Goal: Transaction & Acquisition: Book appointment/travel/reservation

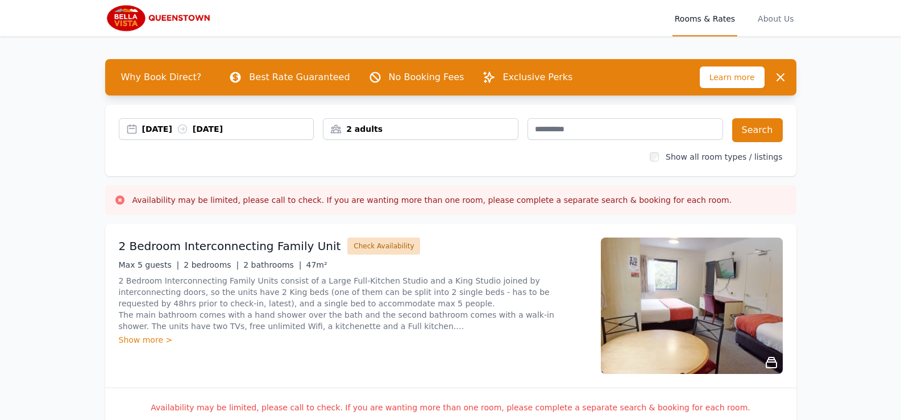
click at [381, 247] on button "Check Availability" at bounding box center [383, 246] width 73 height 17
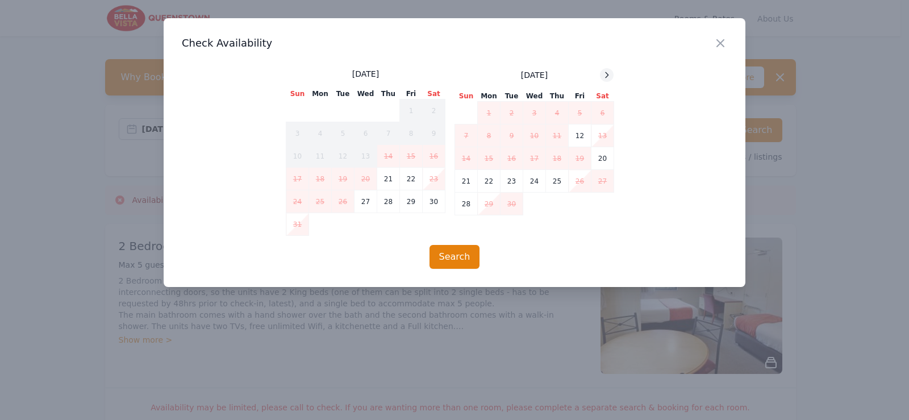
click at [606, 76] on icon at bounding box center [606, 74] width 9 height 9
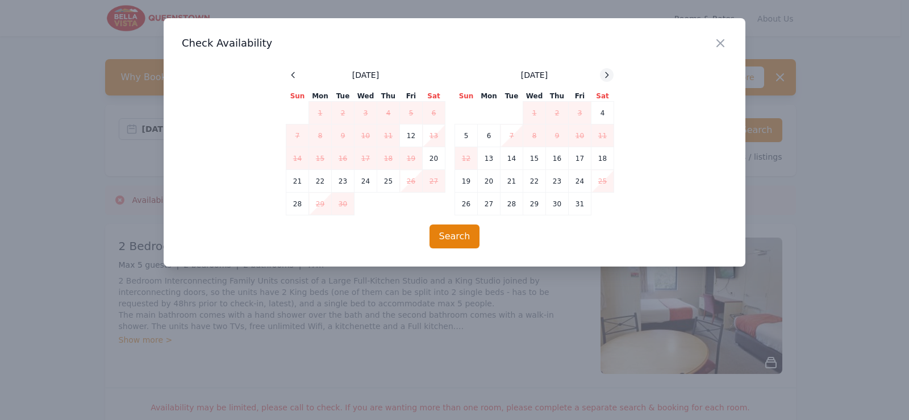
click at [606, 76] on icon at bounding box center [606, 74] width 9 height 9
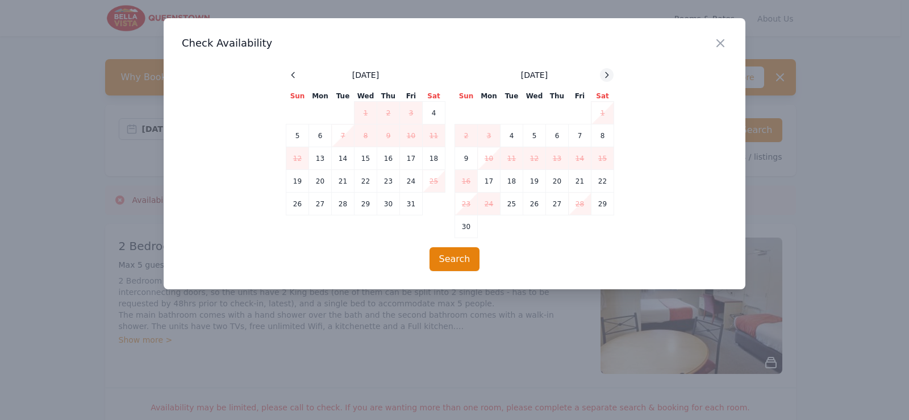
click at [606, 76] on icon at bounding box center [606, 74] width 9 height 9
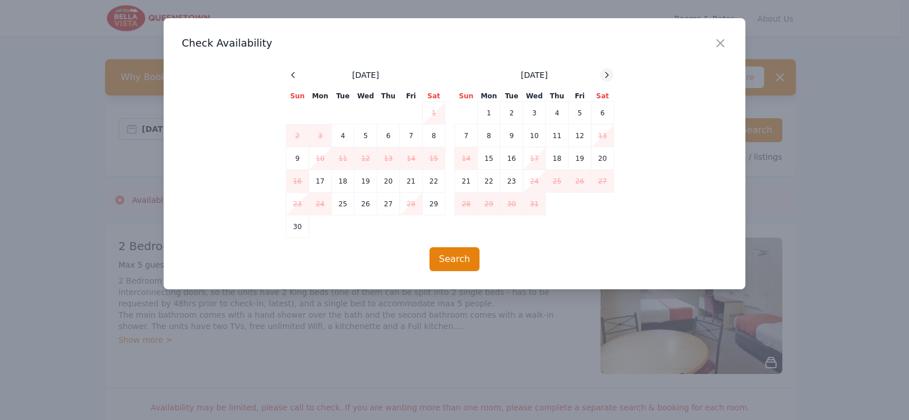
click at [606, 76] on icon at bounding box center [606, 74] width 9 height 9
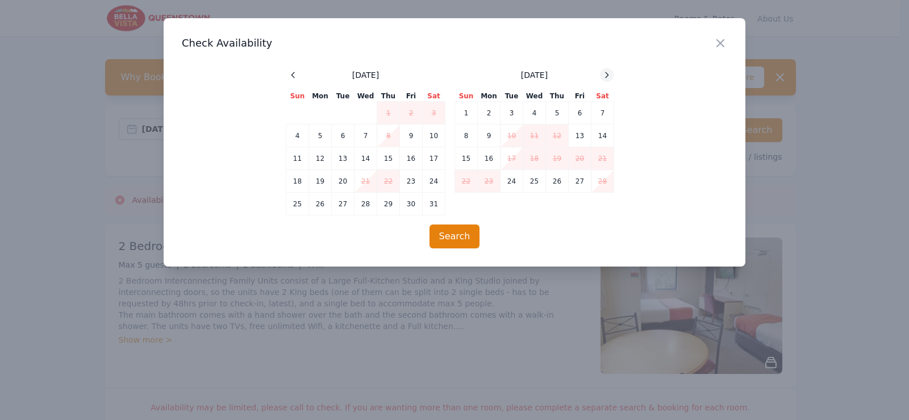
click at [606, 76] on icon at bounding box center [606, 74] width 9 height 9
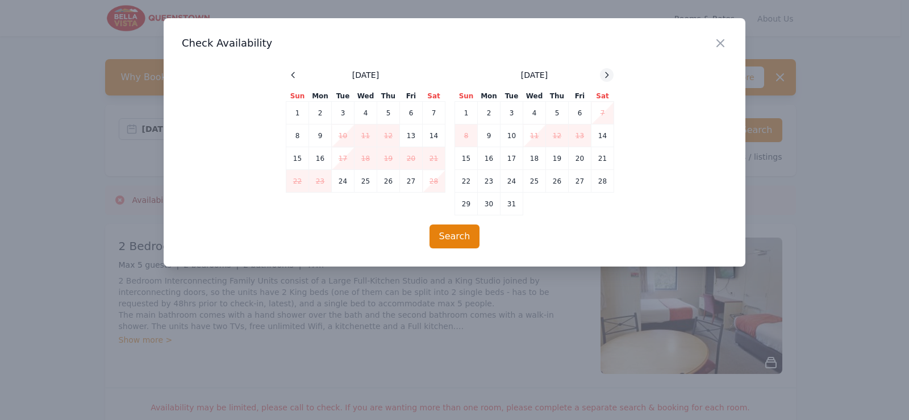
click at [606, 76] on icon at bounding box center [606, 74] width 9 height 9
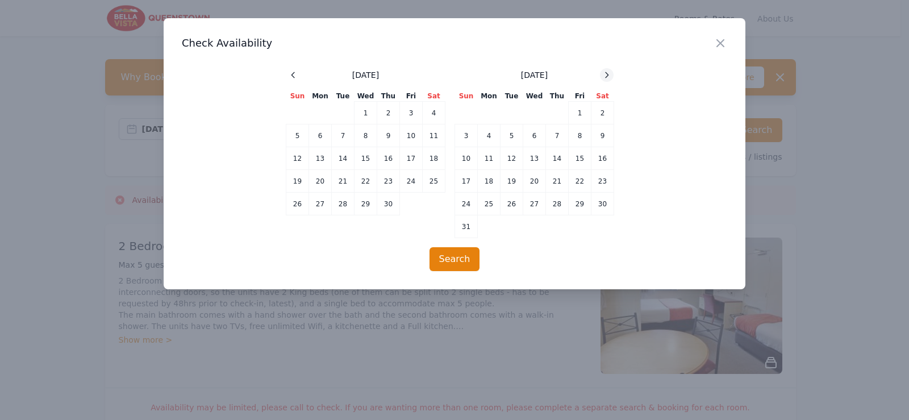
click at [606, 76] on icon at bounding box center [606, 74] width 9 height 9
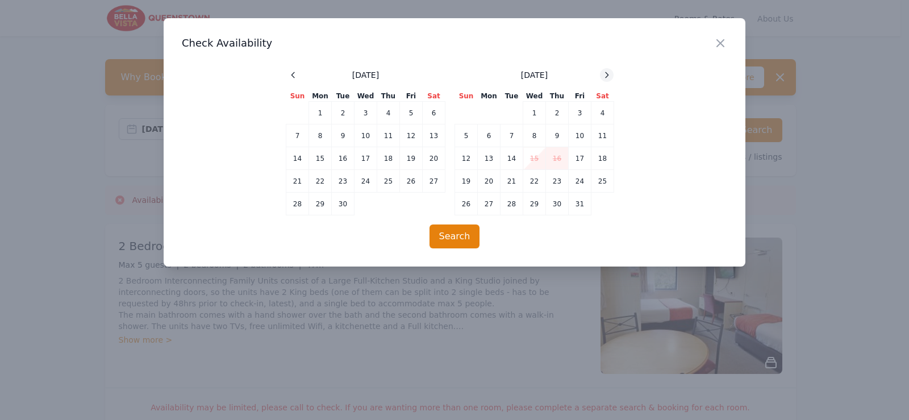
click at [606, 76] on icon at bounding box center [606, 74] width 9 height 9
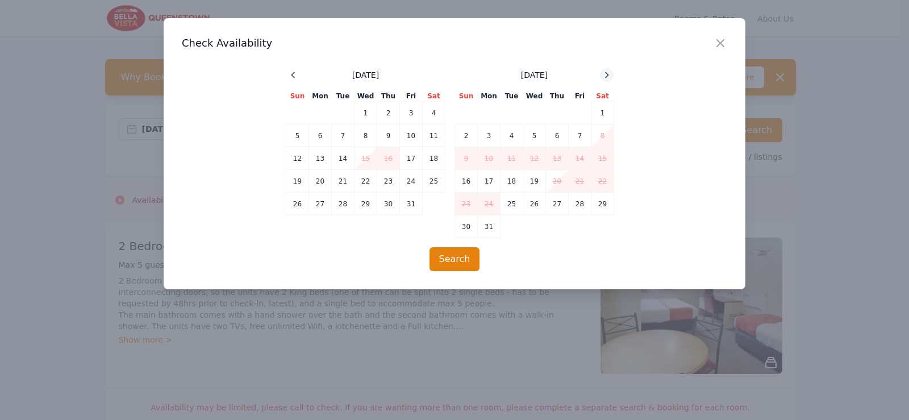
click at [606, 76] on icon at bounding box center [606, 74] width 9 height 9
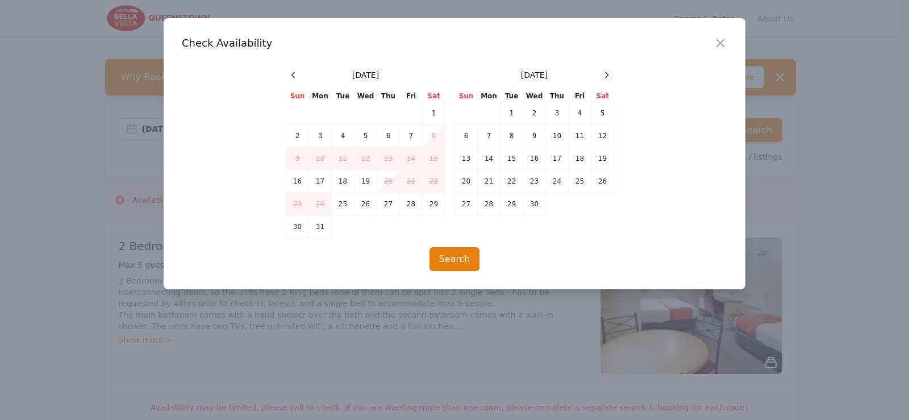
click at [606, 76] on icon at bounding box center [606, 74] width 9 height 9
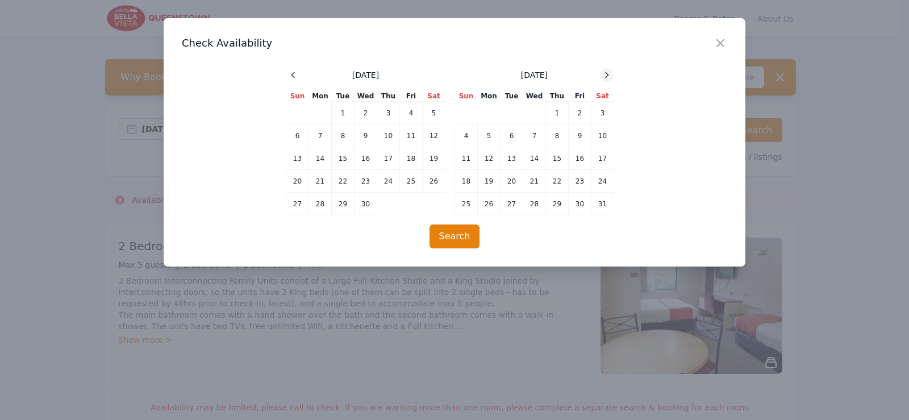
click at [606, 76] on icon at bounding box center [606, 74] width 9 height 9
click at [582, 141] on td "11" at bounding box center [580, 135] width 23 height 23
click at [468, 157] on td "13" at bounding box center [466, 158] width 23 height 23
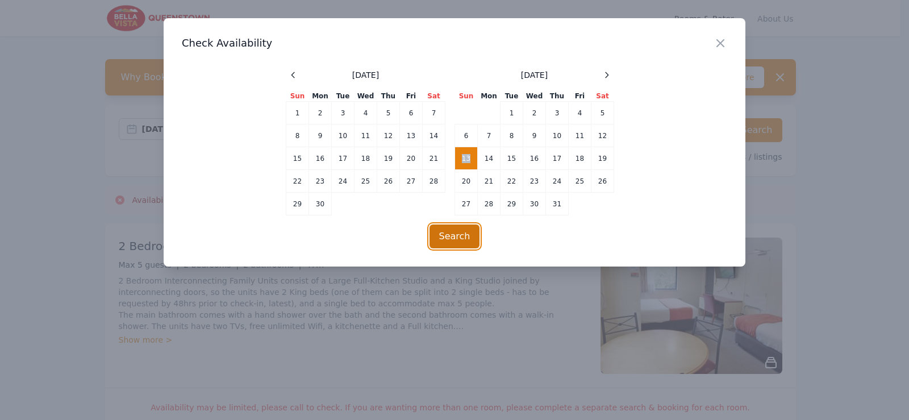
click at [455, 240] on button "Search" at bounding box center [455, 236] width 51 height 24
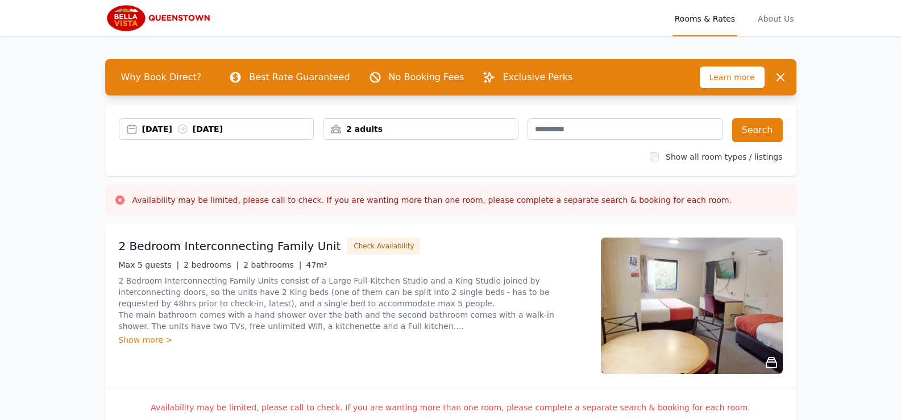
click at [184, 128] on div "[DATE] [DATE]" at bounding box center [228, 128] width 172 height 11
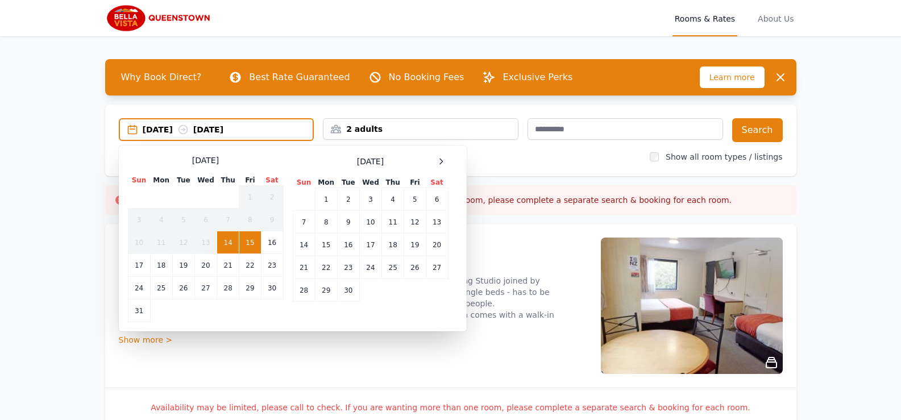
click at [184, 128] on div "[DATE] [DATE]" at bounding box center [228, 129] width 170 height 11
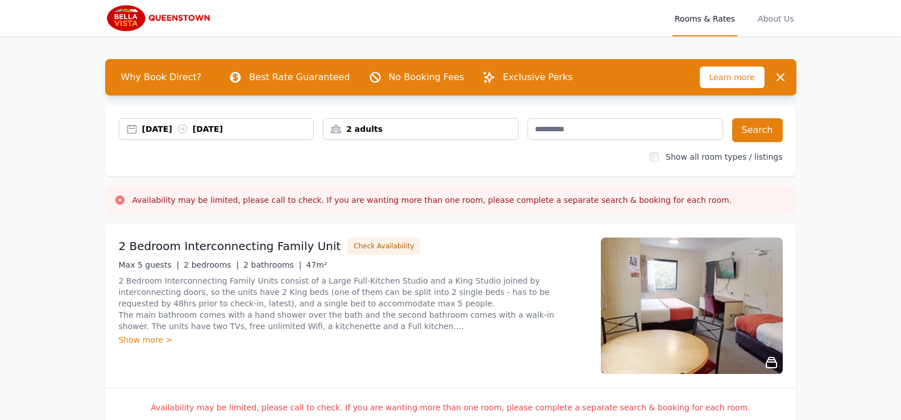
click at [184, 128] on div "[DATE] [DATE]" at bounding box center [228, 128] width 172 height 11
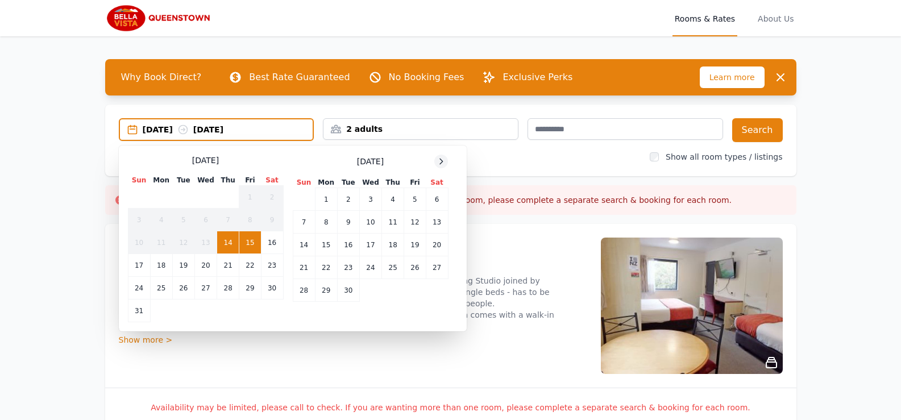
click at [443, 161] on icon at bounding box center [441, 161] width 3 height 5
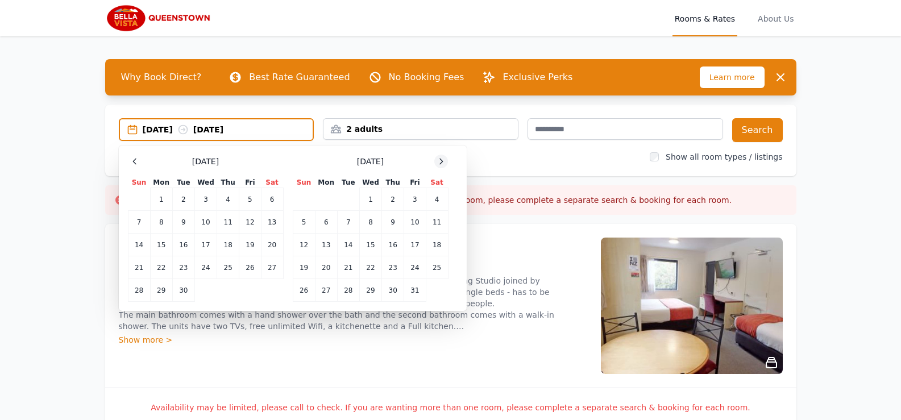
click at [443, 161] on icon at bounding box center [441, 161] width 3 height 5
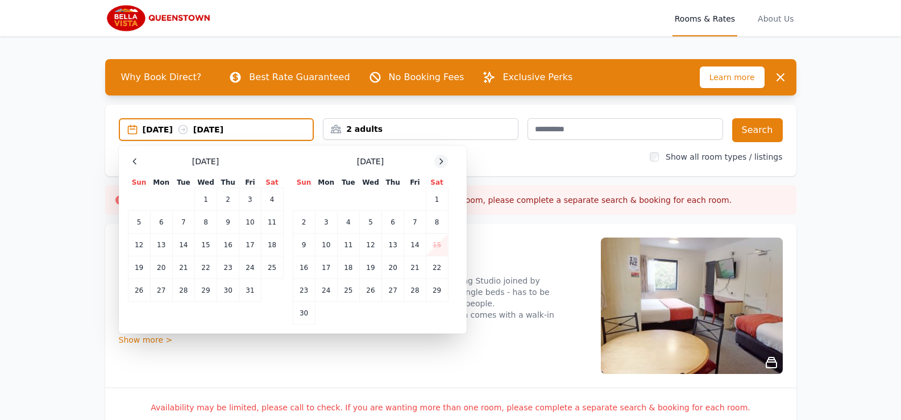
click at [443, 161] on icon at bounding box center [441, 161] width 3 height 5
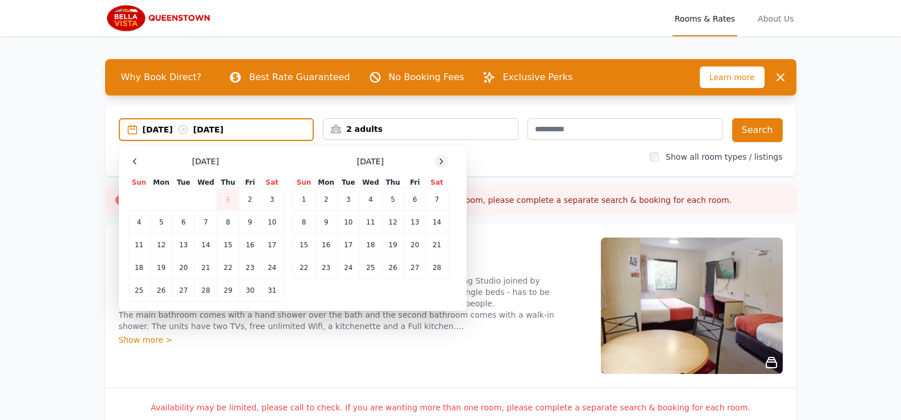
click at [443, 161] on icon at bounding box center [441, 161] width 3 height 5
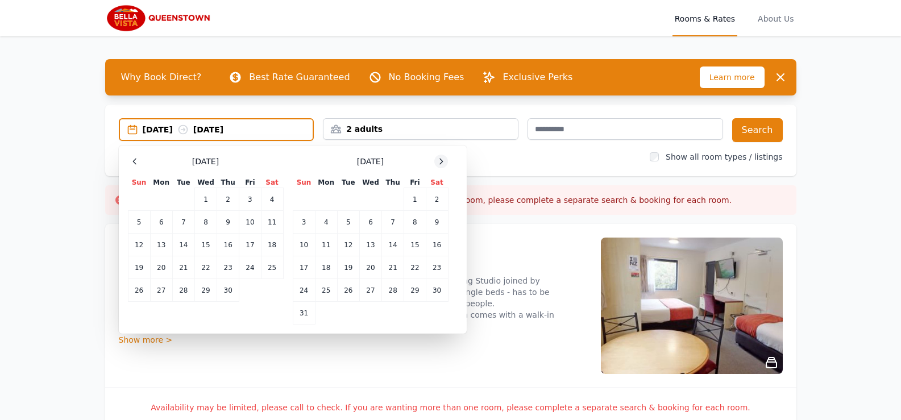
click at [443, 161] on icon at bounding box center [441, 161] width 3 height 5
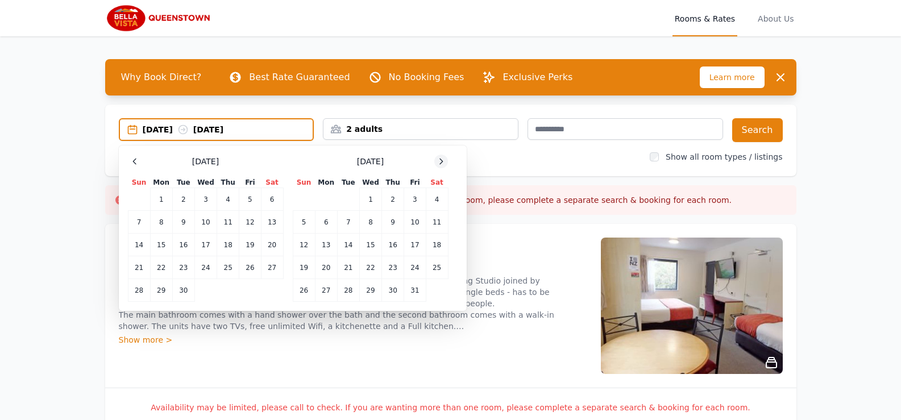
click at [443, 161] on icon at bounding box center [441, 161] width 3 height 5
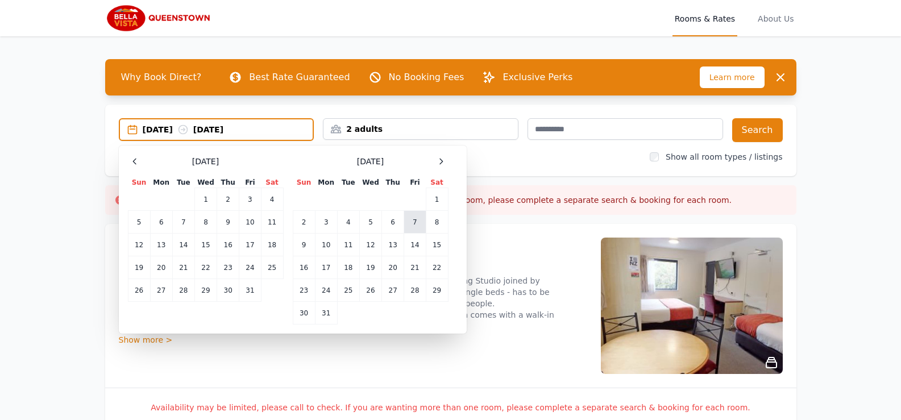
click at [413, 227] on td "7" at bounding box center [415, 222] width 22 height 23
click at [395, 226] on td "6" at bounding box center [393, 222] width 22 height 23
click at [438, 223] on td "8" at bounding box center [437, 222] width 22 height 23
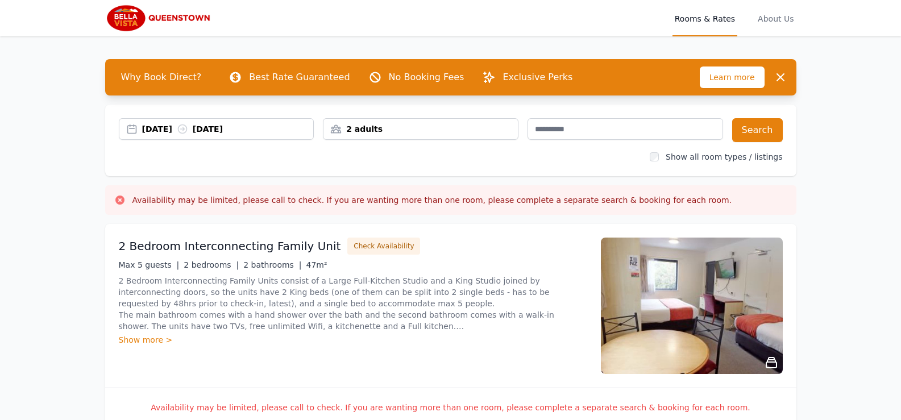
click at [381, 132] on div "2 adults" at bounding box center [420, 128] width 194 height 11
click at [380, 131] on div "2 adults" at bounding box center [420, 128] width 194 height 11
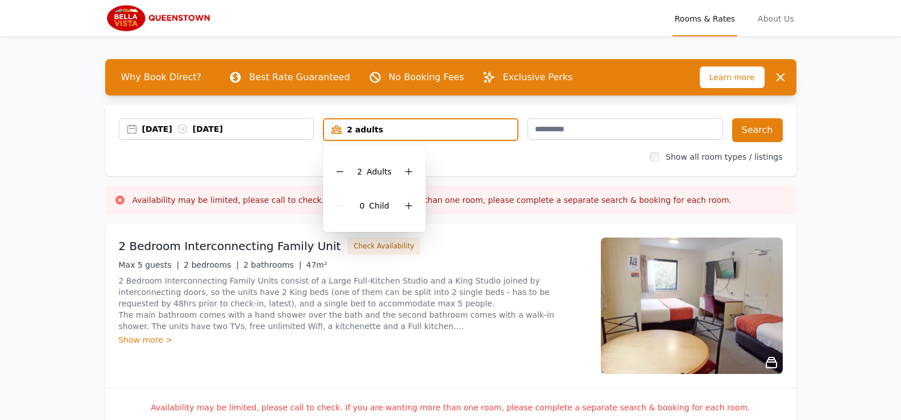
click at [380, 131] on div "2 adults" at bounding box center [420, 129] width 193 height 11
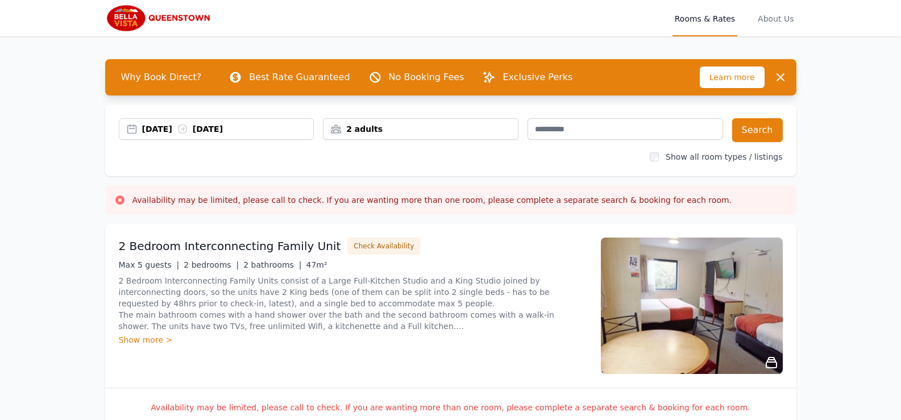
click at [380, 131] on div "2 adults" at bounding box center [420, 128] width 194 height 11
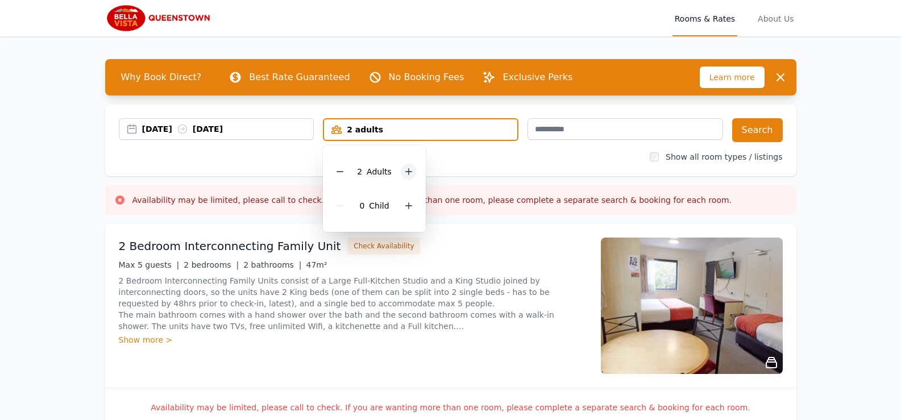
click at [407, 173] on icon at bounding box center [408, 171] width 9 height 9
click at [409, 170] on icon at bounding box center [408, 171] width 9 height 9
click at [409, 206] on icon at bounding box center [408, 205] width 9 height 9
click at [734, 157] on label "Show all room types / listings" at bounding box center [723, 156] width 116 height 9
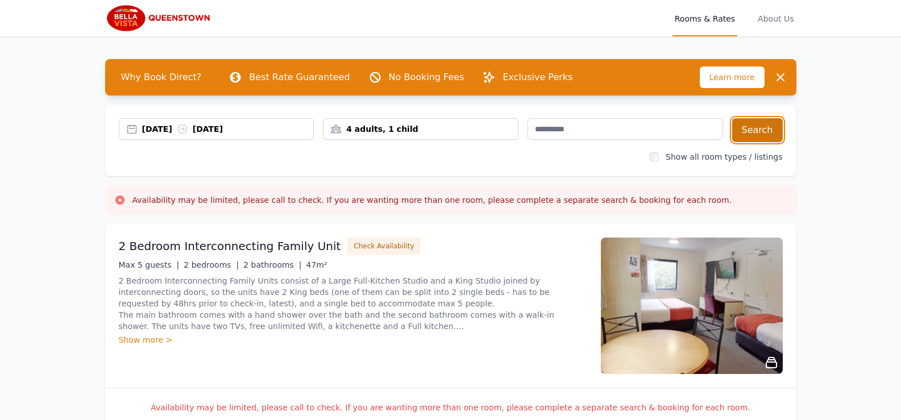
click at [769, 133] on button "Search" at bounding box center [757, 130] width 51 height 24
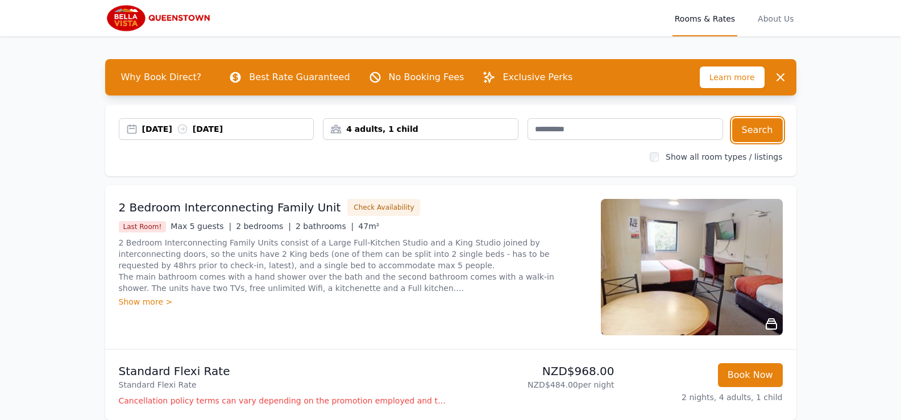
click at [393, 128] on div "4 adults, 1 child" at bounding box center [420, 128] width 194 height 11
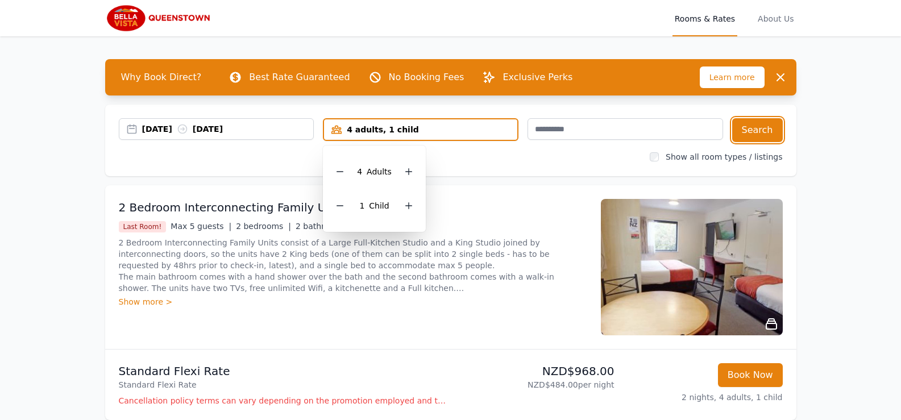
click at [393, 128] on div "4 adults, 1 child" at bounding box center [420, 129] width 193 height 11
click at [341, 173] on icon at bounding box center [339, 171] width 9 height 9
click at [343, 205] on icon at bounding box center [339, 205] width 9 height 9
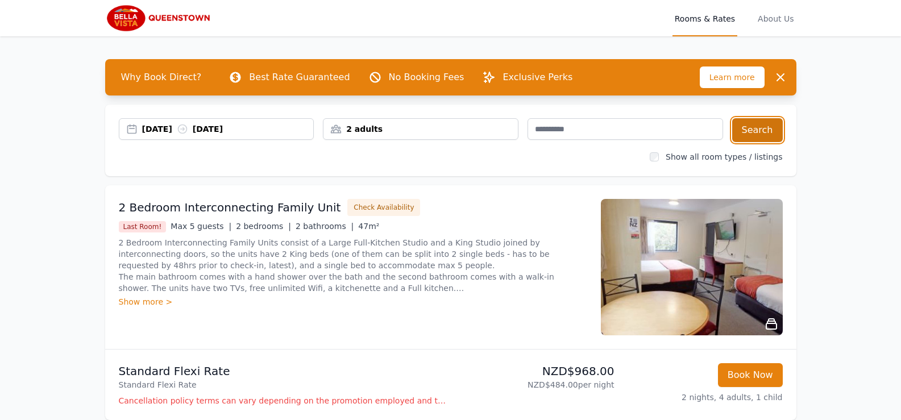
click at [759, 134] on button "Search" at bounding box center [757, 130] width 51 height 24
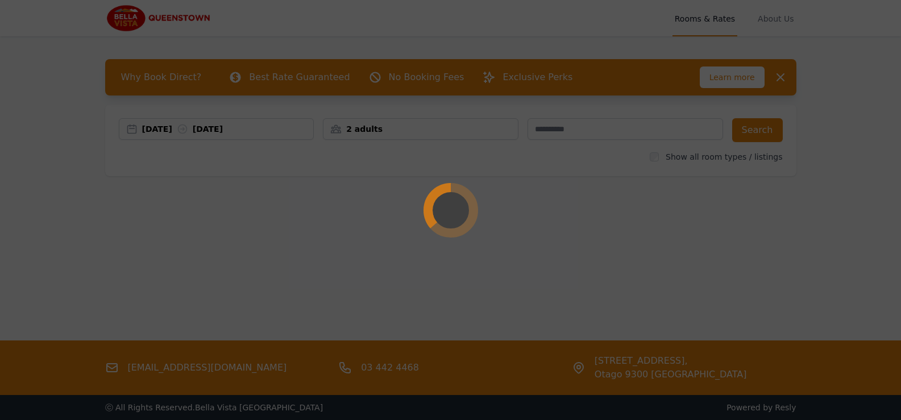
click at [773, 83] on div at bounding box center [450, 210] width 901 height 420
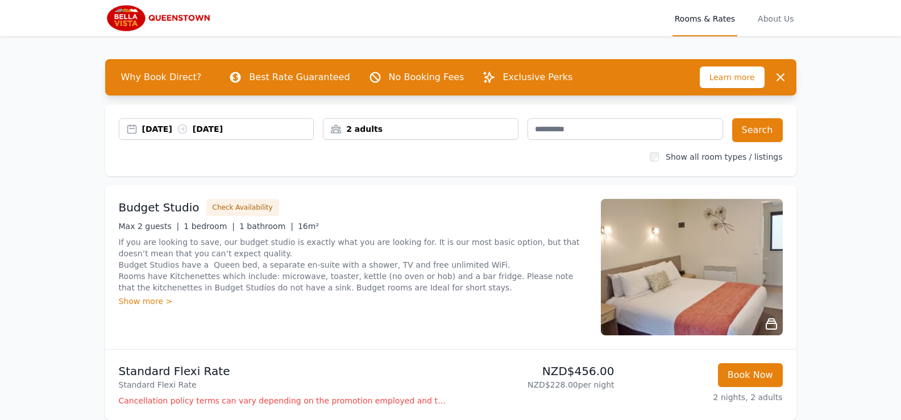
click at [226, 132] on div "[DATE] [DATE]" at bounding box center [228, 128] width 172 height 11
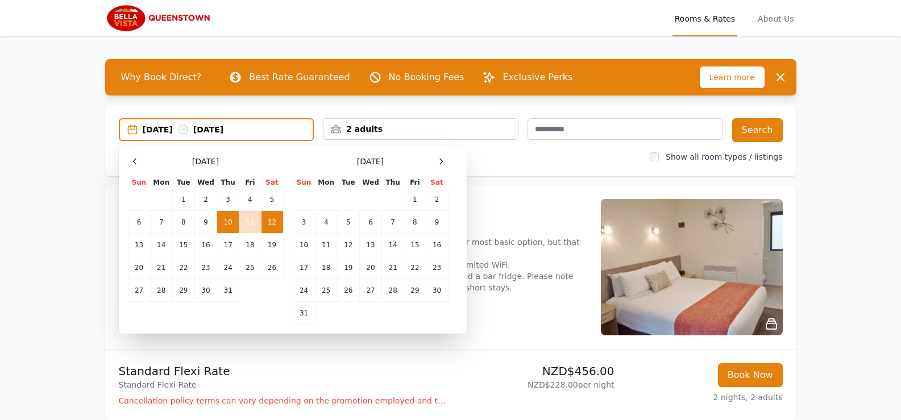
click at [226, 132] on div "10 Dec 2026 12 Dec 2026" at bounding box center [228, 129] width 170 height 11
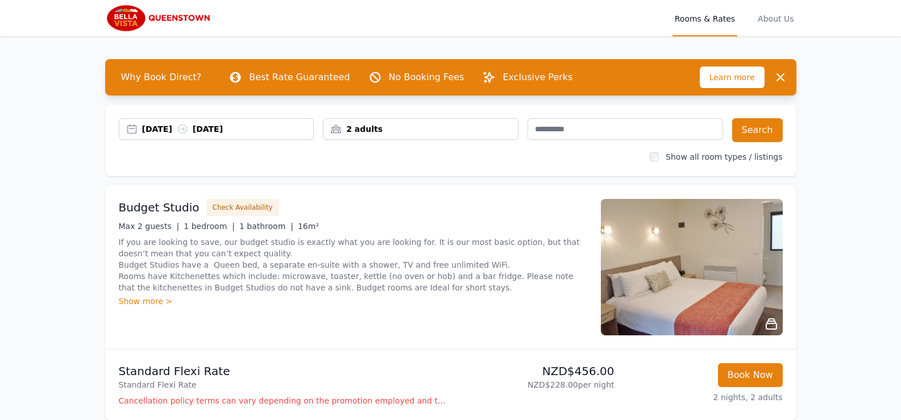
click at [228, 132] on div "10 Dec 2026 12 Dec 2026" at bounding box center [228, 128] width 172 height 11
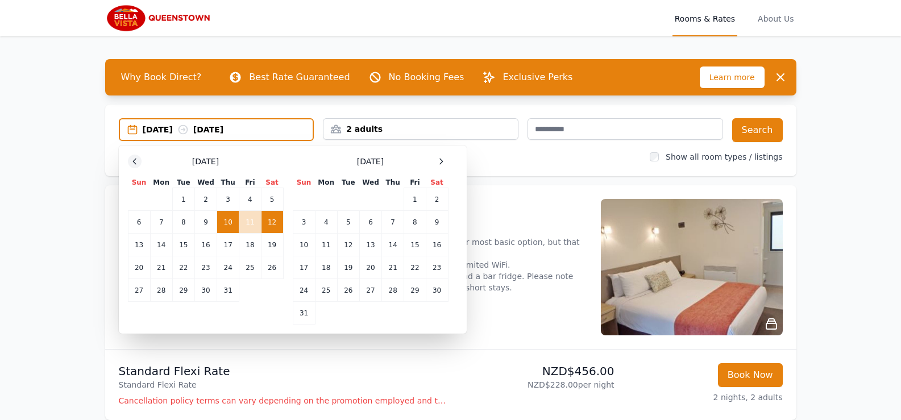
click at [137, 163] on icon at bounding box center [134, 161] width 9 height 9
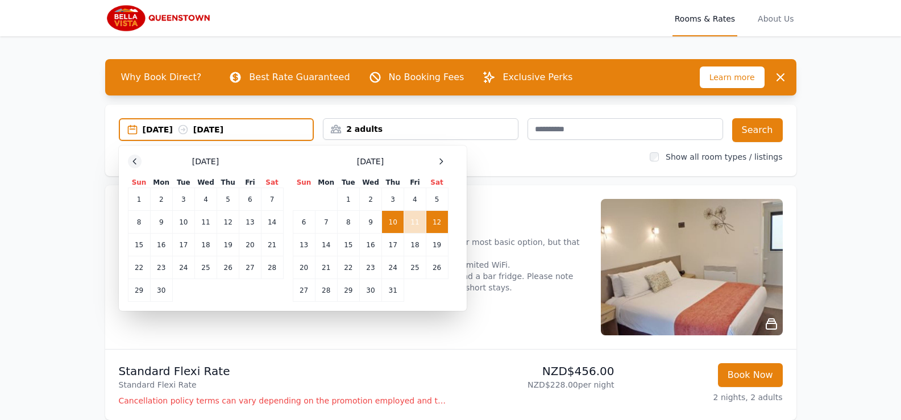
click at [137, 163] on icon at bounding box center [134, 161] width 9 height 9
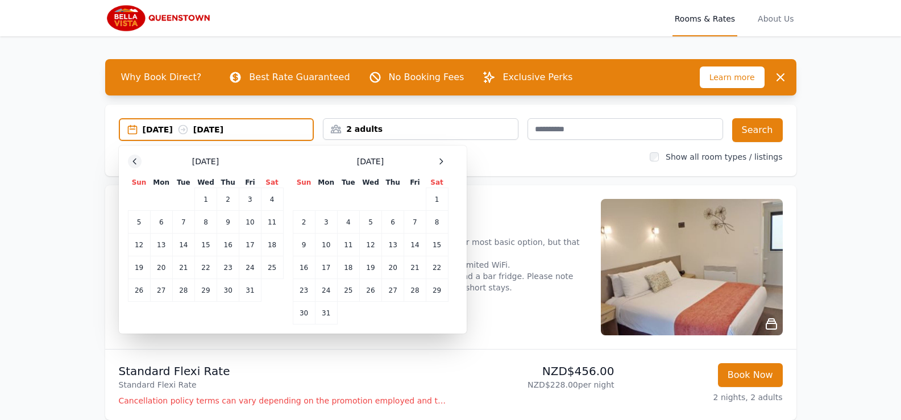
click at [137, 163] on icon at bounding box center [134, 161] width 9 height 9
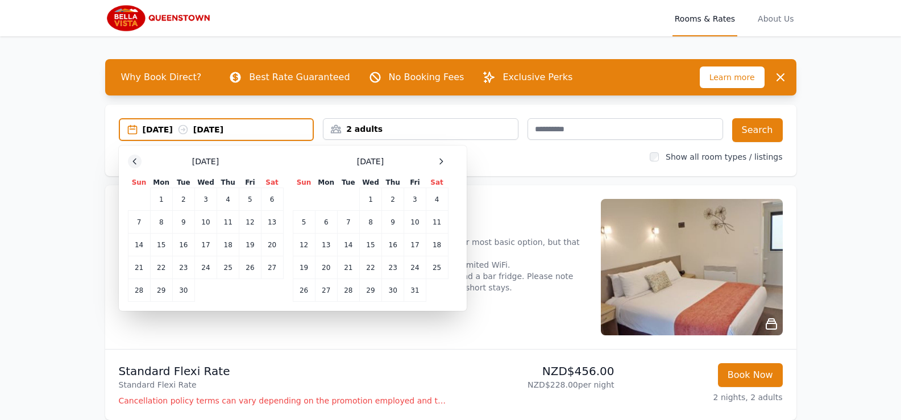
click at [137, 163] on icon at bounding box center [134, 161] width 9 height 9
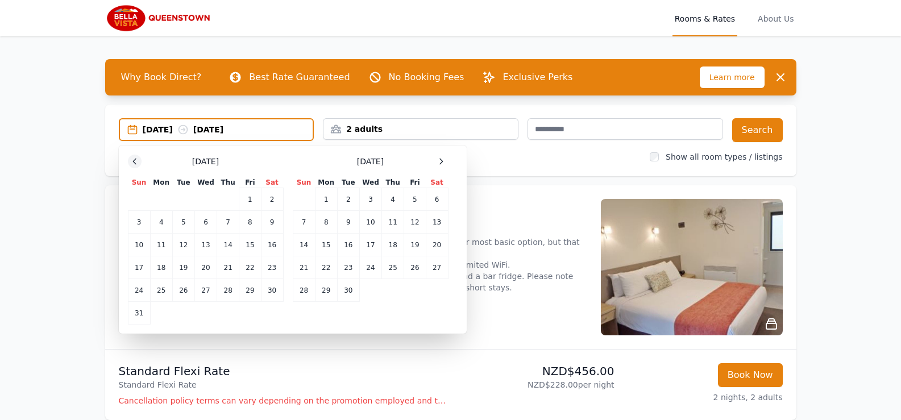
click at [137, 163] on icon at bounding box center [134, 161] width 9 height 9
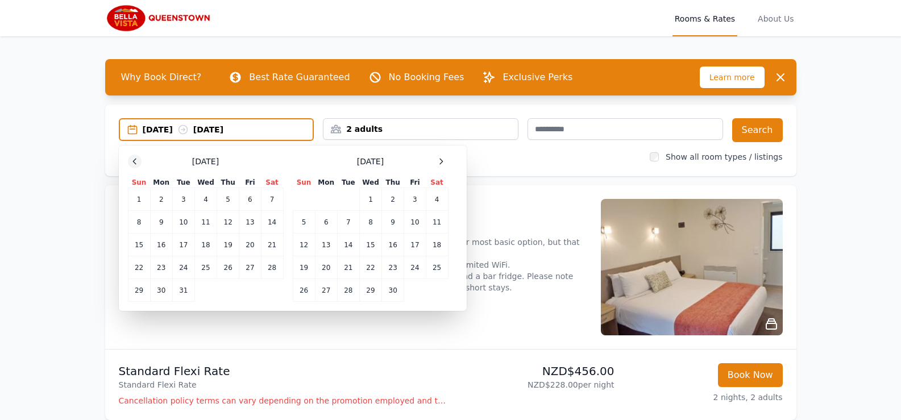
click at [137, 163] on icon at bounding box center [134, 161] width 9 height 9
click at [253, 224] on td "12" at bounding box center [250, 222] width 22 height 23
click at [139, 244] on td "14" at bounding box center [139, 245] width 22 height 23
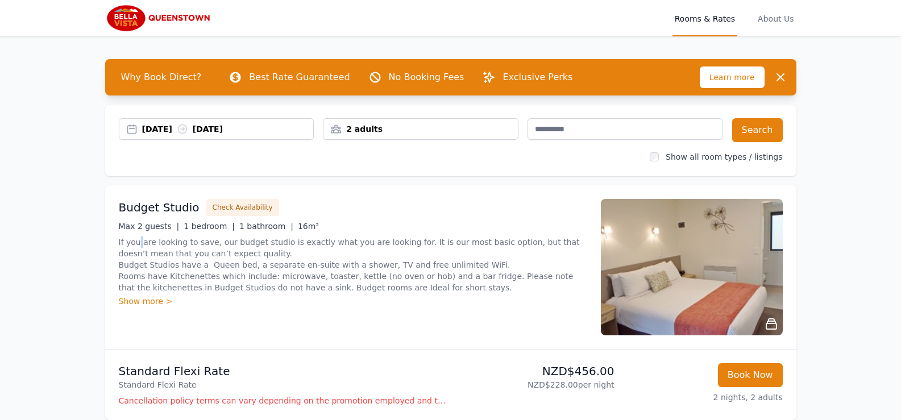
click at [139, 244] on p "If you are looking to save, our budget studio is exactly what you are looking f…" at bounding box center [353, 264] width 468 height 57
click at [382, 130] on div "2 adults" at bounding box center [420, 128] width 194 height 11
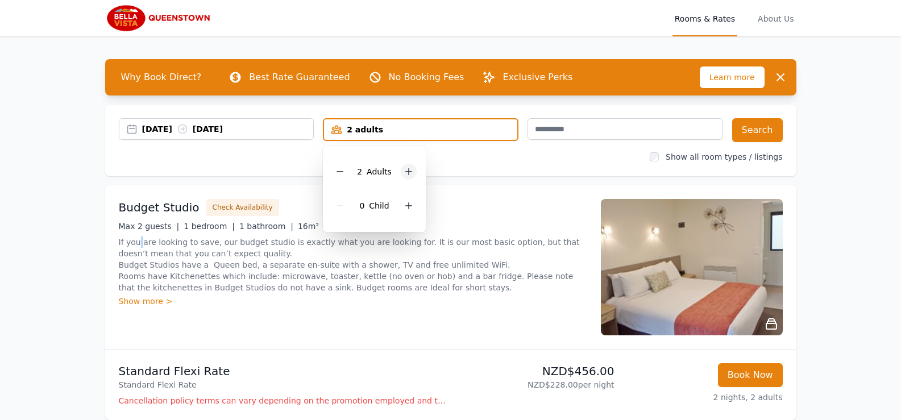
click at [410, 173] on icon at bounding box center [408, 171] width 9 height 9
click at [338, 172] on icon at bounding box center [339, 171] width 9 height 9
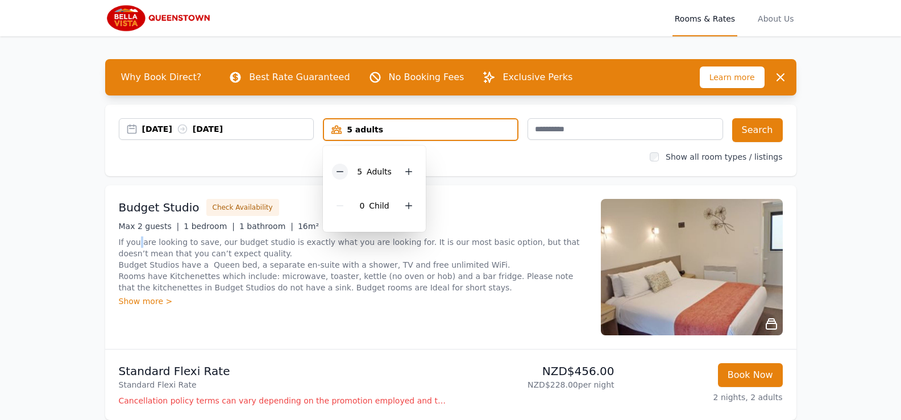
click at [338, 172] on icon at bounding box center [339, 171] width 9 height 9
click at [407, 209] on icon at bounding box center [408, 205] width 9 height 9
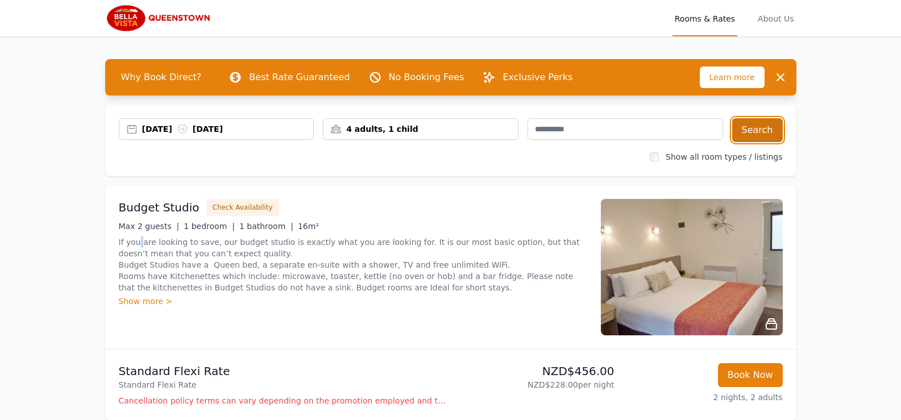
click at [766, 130] on button "Search" at bounding box center [757, 130] width 51 height 24
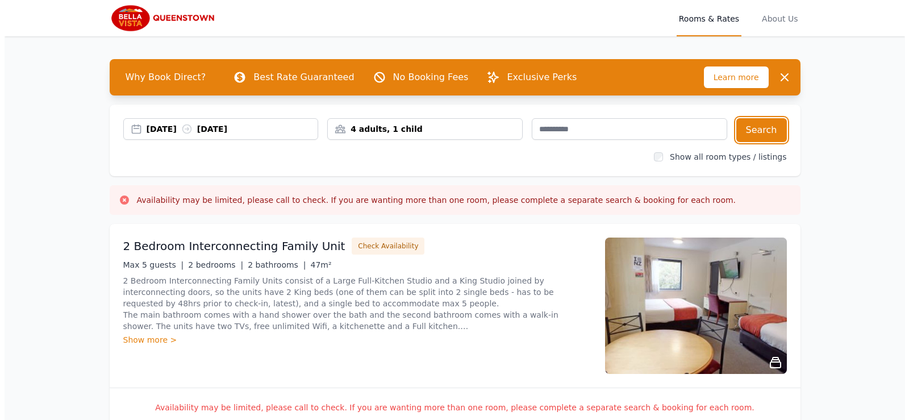
scroll to position [265, 0]
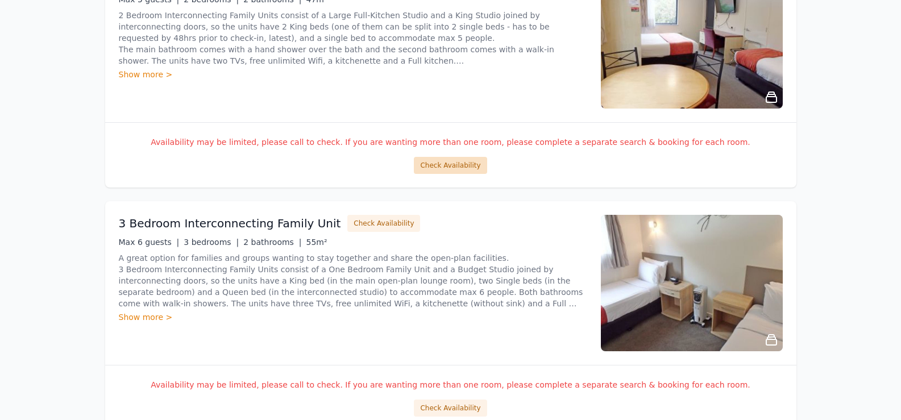
click at [451, 166] on button "Check Availability" at bounding box center [450, 165] width 73 height 17
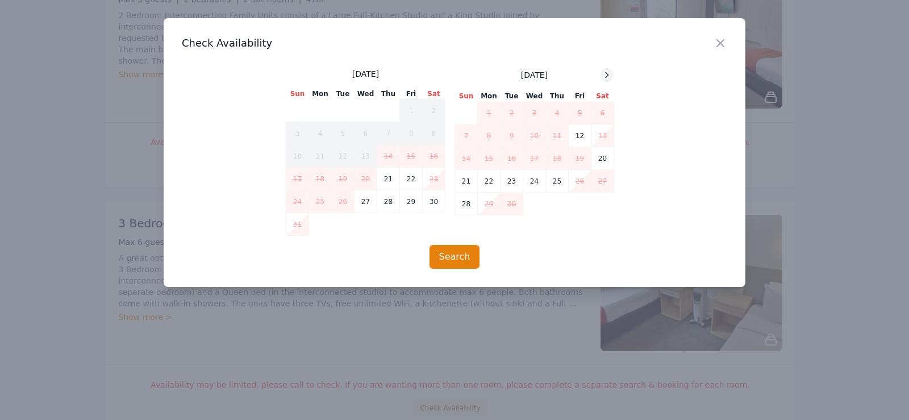
click at [610, 78] on icon at bounding box center [606, 74] width 9 height 9
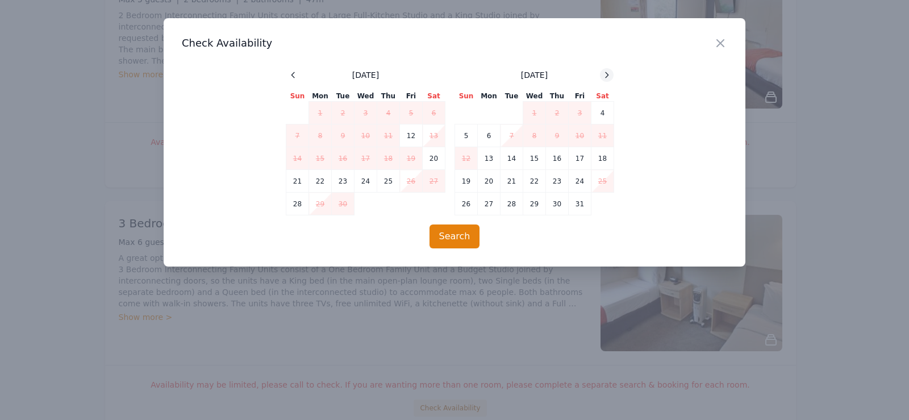
click at [610, 78] on icon at bounding box center [606, 74] width 9 height 9
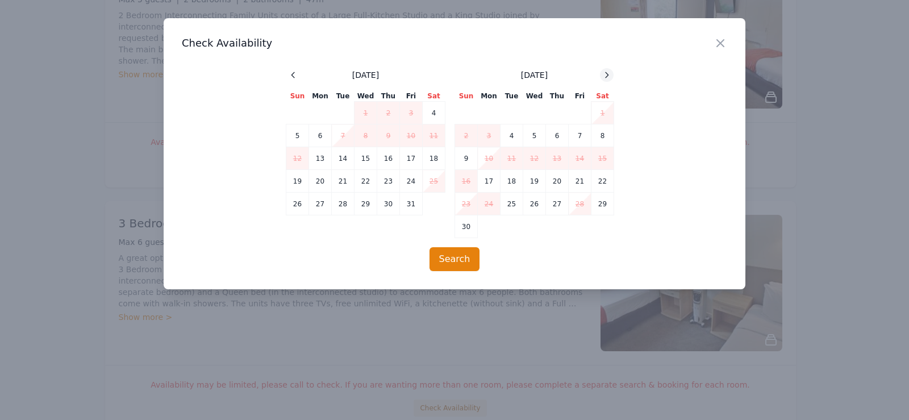
click at [610, 78] on icon at bounding box center [606, 74] width 9 height 9
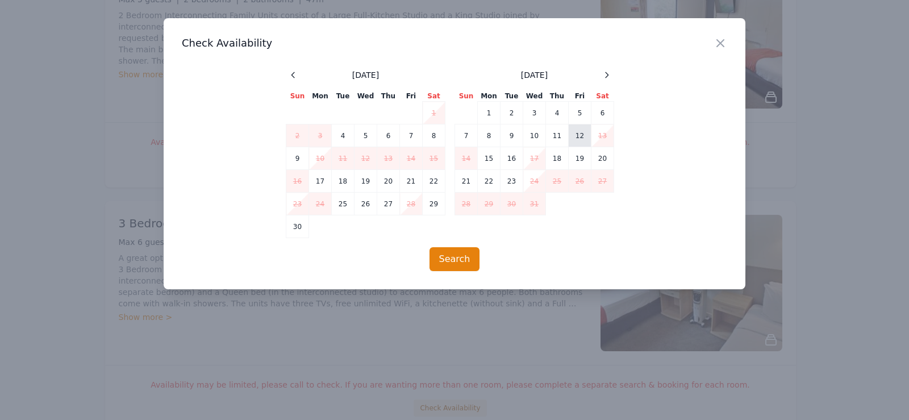
click at [582, 135] on td "12" at bounding box center [580, 135] width 23 height 23
click at [474, 156] on td "14" at bounding box center [466, 158] width 23 height 23
click at [456, 263] on button "Search" at bounding box center [455, 259] width 51 height 24
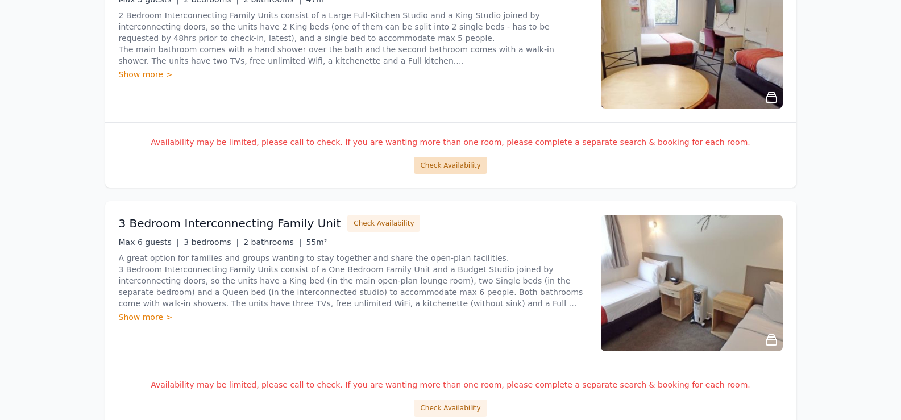
click at [468, 166] on button "Check Availability" at bounding box center [450, 165] width 73 height 17
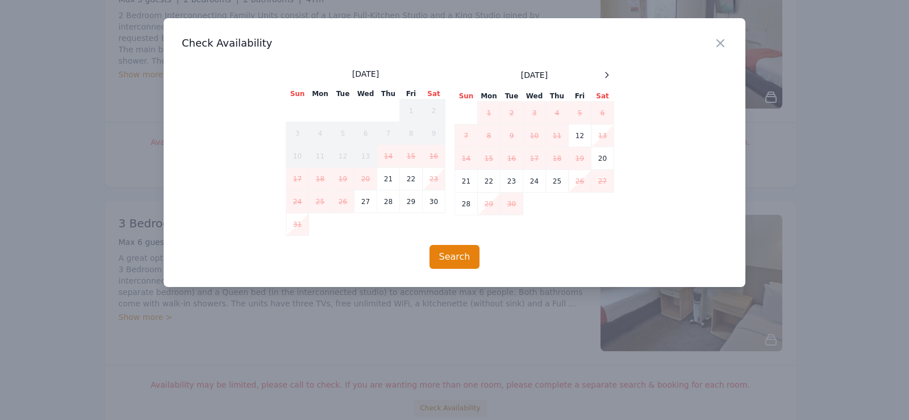
click at [468, 166] on td "14" at bounding box center [466, 158] width 23 height 23
click at [609, 80] on div at bounding box center [607, 75] width 14 height 14
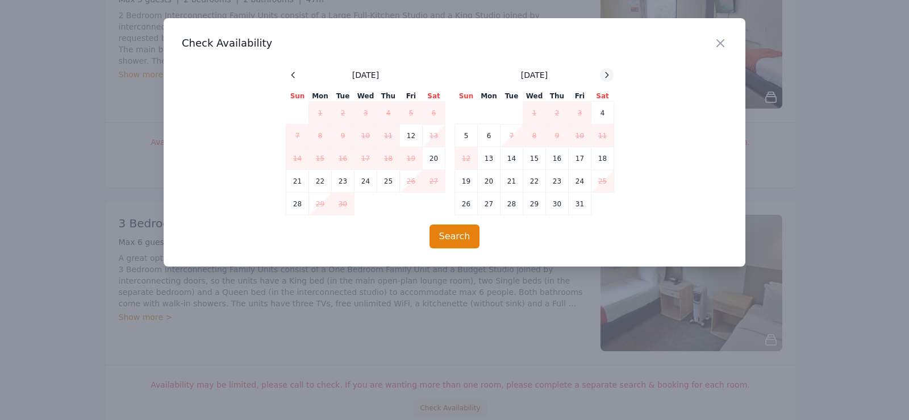
click at [609, 80] on div at bounding box center [607, 75] width 14 height 14
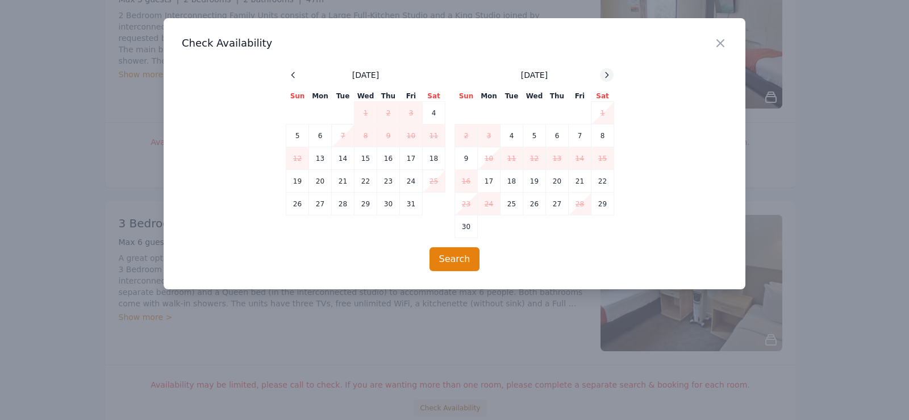
click at [609, 80] on div at bounding box center [607, 75] width 14 height 14
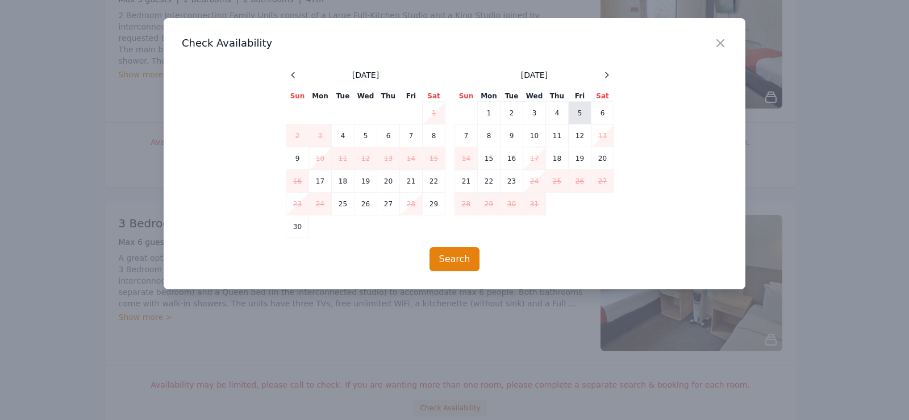
click at [578, 113] on td "5" at bounding box center [580, 113] width 23 height 23
click at [471, 136] on td "7" at bounding box center [466, 135] width 23 height 23
click at [445, 260] on button "Search" at bounding box center [455, 259] width 51 height 24
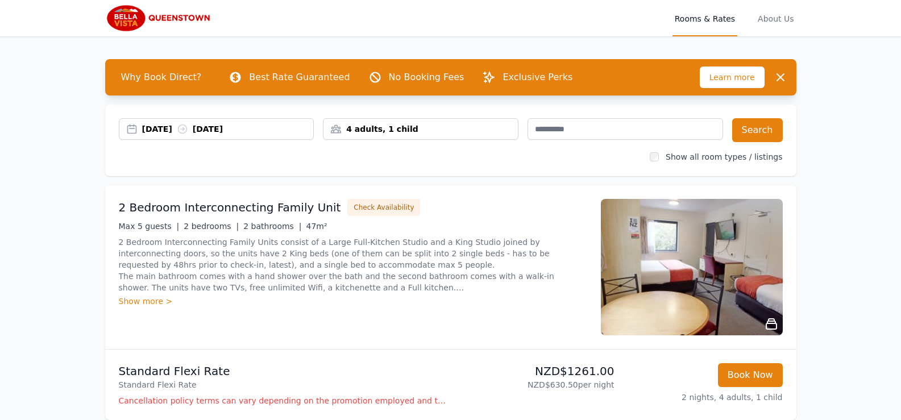
click at [398, 127] on div "4 adults, 1 child" at bounding box center [420, 128] width 194 height 11
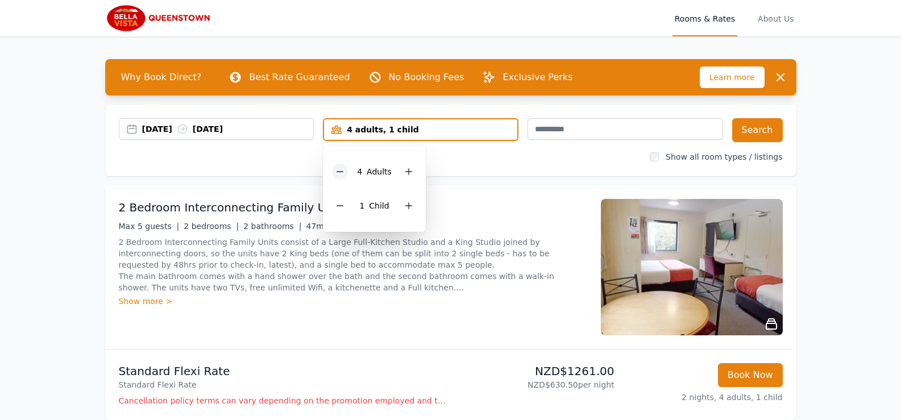
click at [340, 172] on icon at bounding box center [339, 171] width 9 height 9
click at [343, 207] on icon at bounding box center [339, 205] width 9 height 9
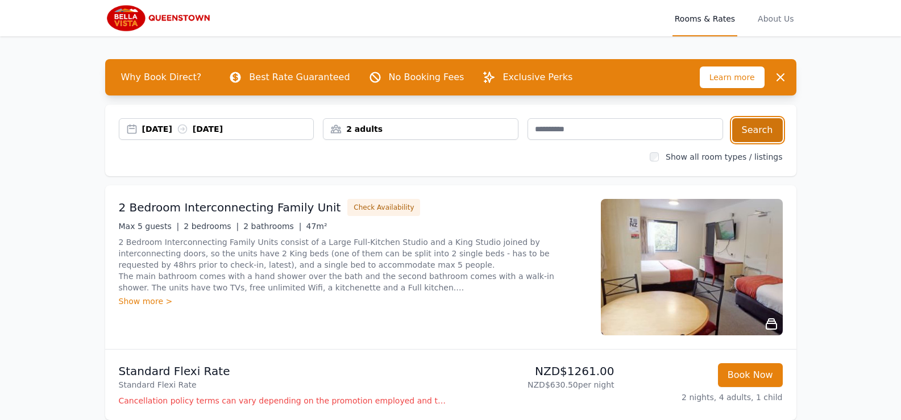
click at [759, 134] on button "Search" at bounding box center [757, 130] width 51 height 24
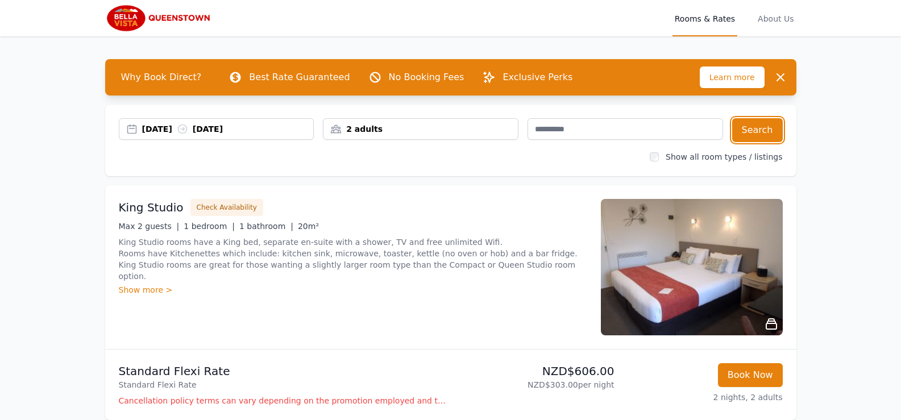
scroll to position [265, 0]
